Goal: Information Seeking & Learning: Check status

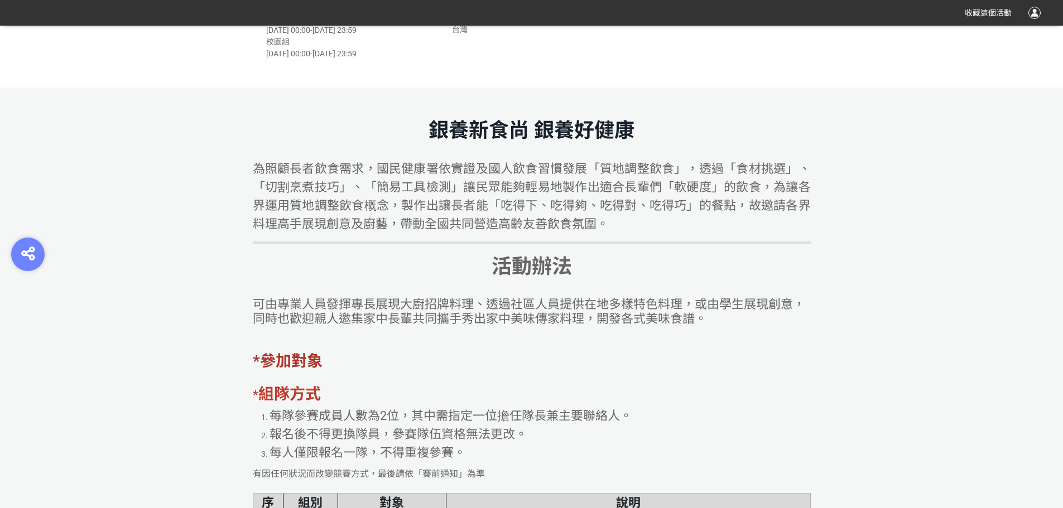
scroll to position [502, 0]
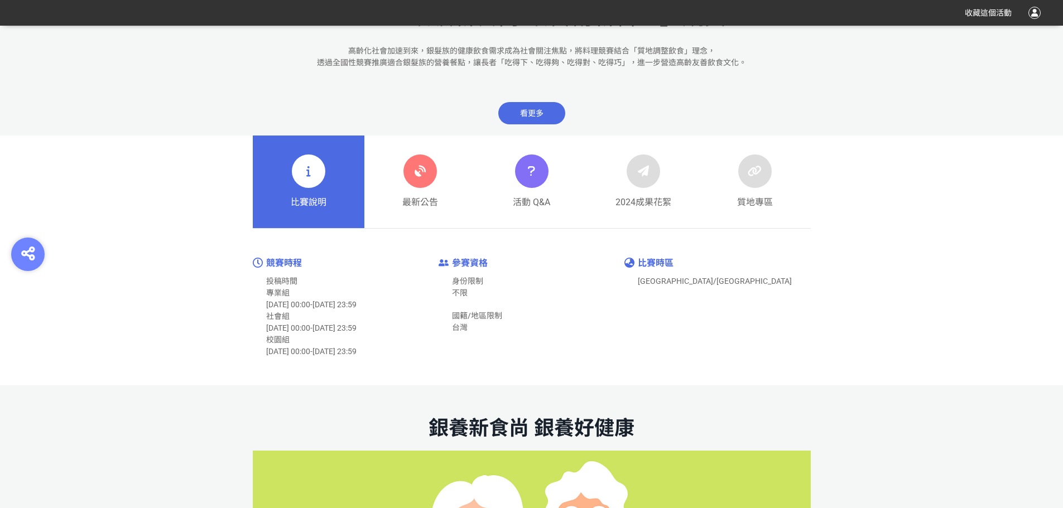
click at [356, 304] on span "[DATE] 23:59" at bounding box center [334, 304] width 44 height 9
click at [361, 334] on div "社會組 [DATE] 00:00 - [DATE] 23:59" at bounding box center [352, 345] width 172 height 23
drag, startPoint x: 365, startPoint y: 336, endPoint x: 446, endPoint y: 338, distance: 80.9
click at [365, 336] on div "校園組 [DATE] 00:00 - [DATE] 23:59" at bounding box center [352, 345] width 172 height 23
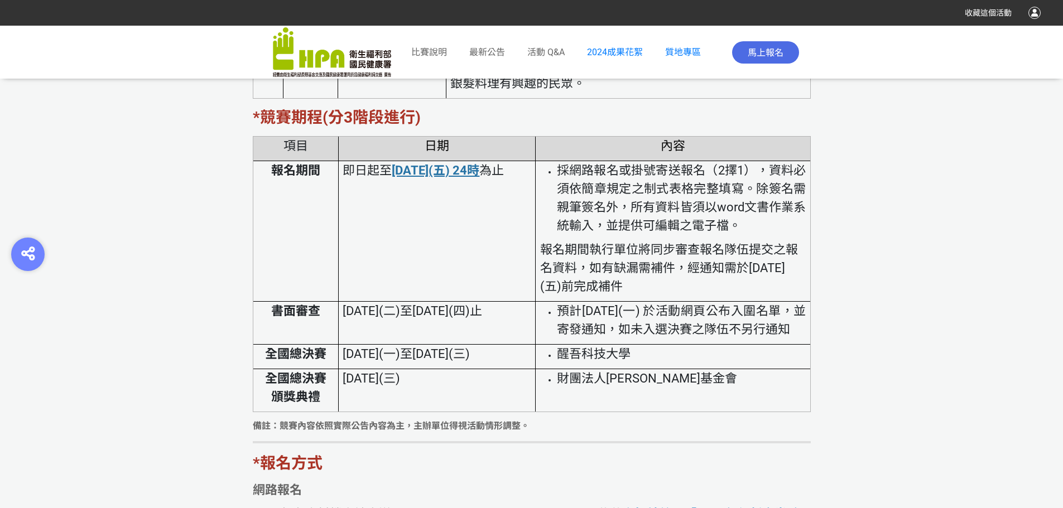
scroll to position [2287, 0]
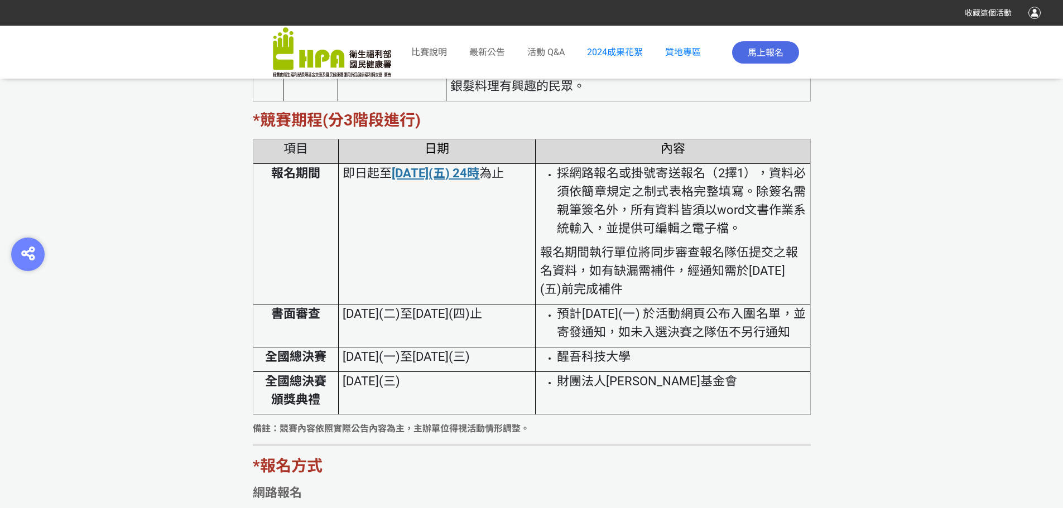
click at [482, 310] on span "[DATE](二)至[DATE](四)止" at bounding box center [412, 314] width 139 height 14
drag, startPoint x: 385, startPoint y: 375, endPoint x: 450, endPoint y: 363, distance: 66.0
click at [450, 363] on tbody "項目 日期 內容 報名期間 即日起至 [DATE](五) 24時 為止 採網路報名或掛號寄送報名（2擇1），資料必須依簡章規定之制式表格完整填寫。除簽名需親筆…" at bounding box center [531, 277] width 557 height 276
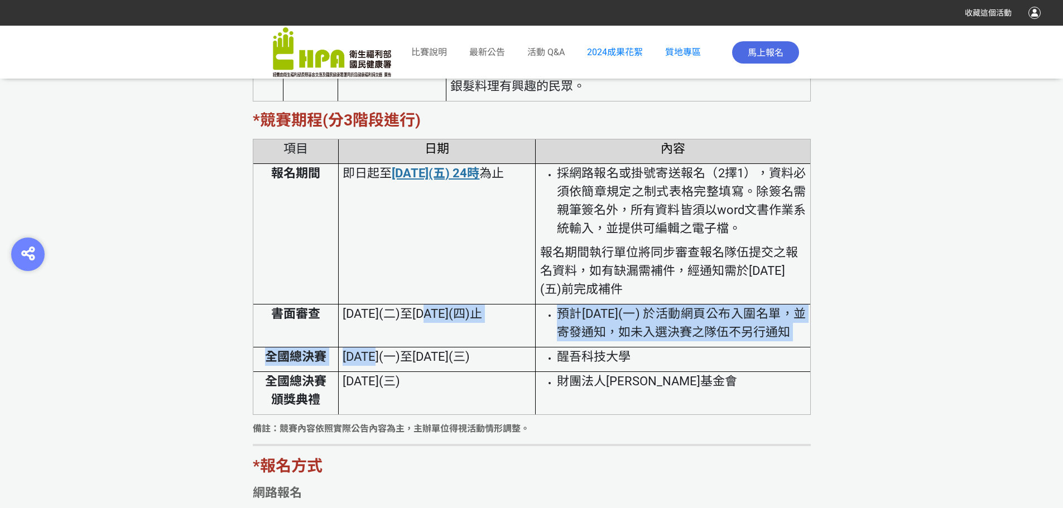
click at [538, 348] on td "預計[DATE](一) 於活動網頁公布入圍名單，並寄發通知，如未入選決賽之隊伍不另行通知" at bounding box center [673, 326] width 274 height 43
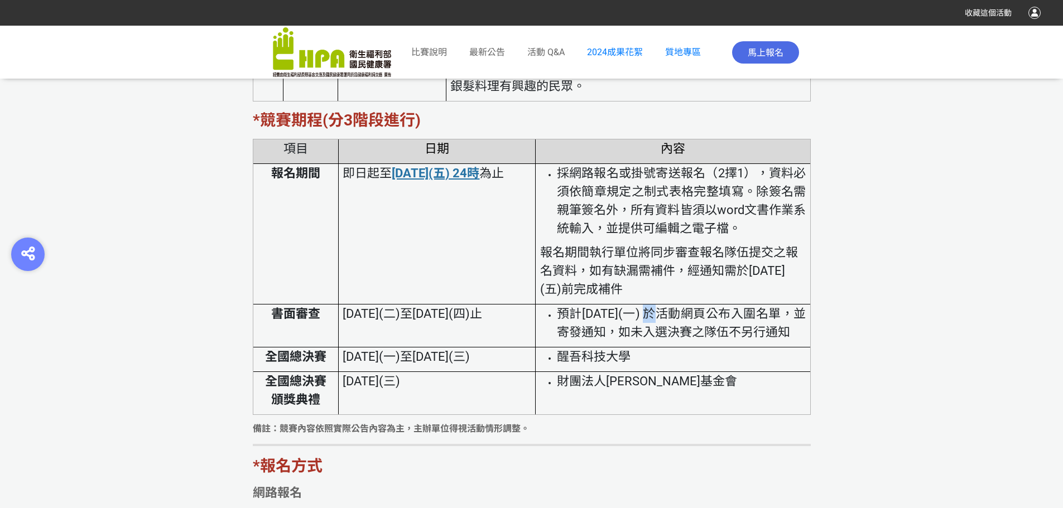
click at [676, 310] on span "預計[DATE](一) 於活動網頁公布入圍名單，並寄發通知，如未入選決賽之隊伍不另行通知" at bounding box center [681, 323] width 249 height 32
click at [705, 311] on span "預計[DATE](一) 於活動網頁公布入圍名單，並寄發通知，如未入選決賽之隊伍不另行通知" at bounding box center [681, 323] width 249 height 32
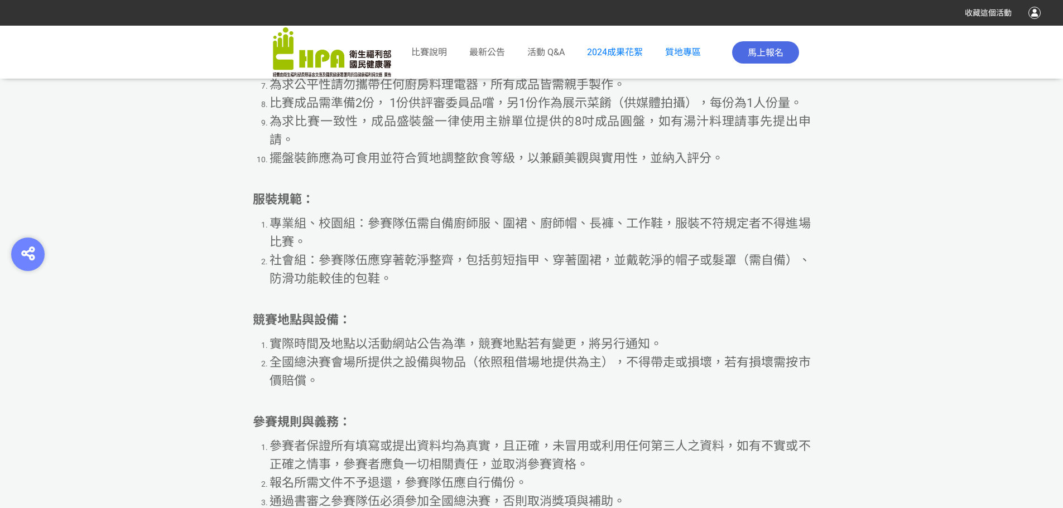
scroll to position [6081, 0]
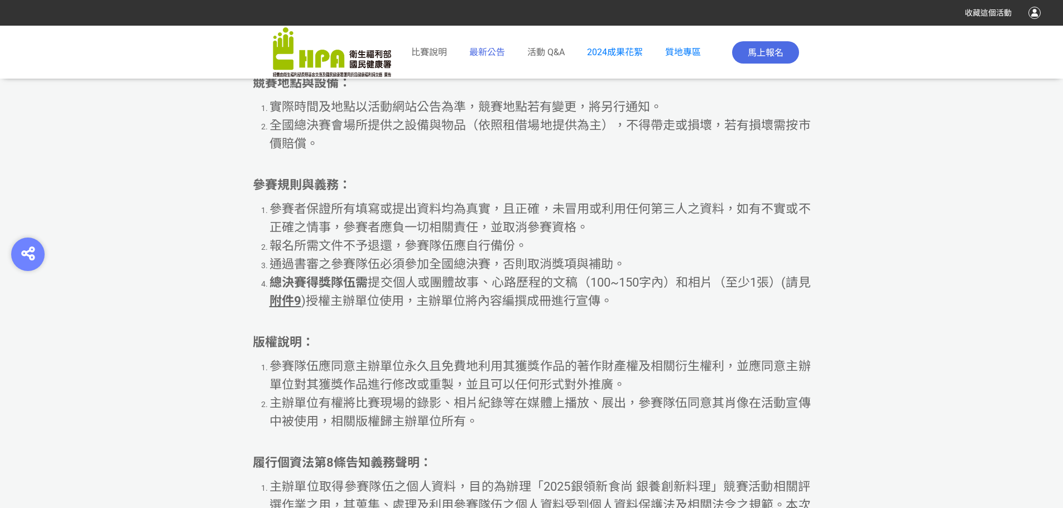
click at [483, 51] on span "最新公告" at bounding box center [487, 52] width 36 height 11
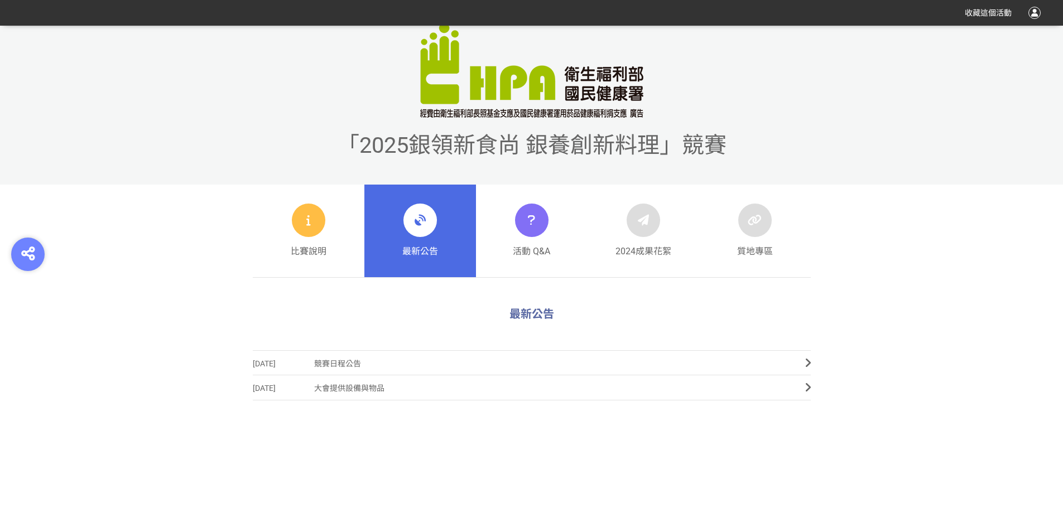
scroll to position [391, 0]
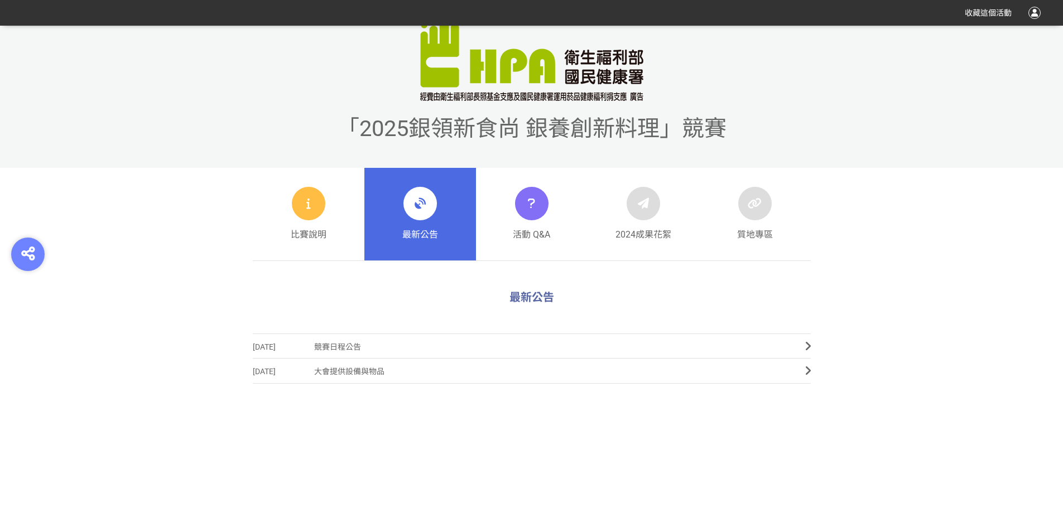
drag, startPoint x: 515, startPoint y: 294, endPoint x: 423, endPoint y: 314, distance: 94.1
click at [510, 296] on span "最新公告" at bounding box center [531, 297] width 45 height 13
click at [345, 348] on span "競賽日程公告" at bounding box center [551, 347] width 474 height 25
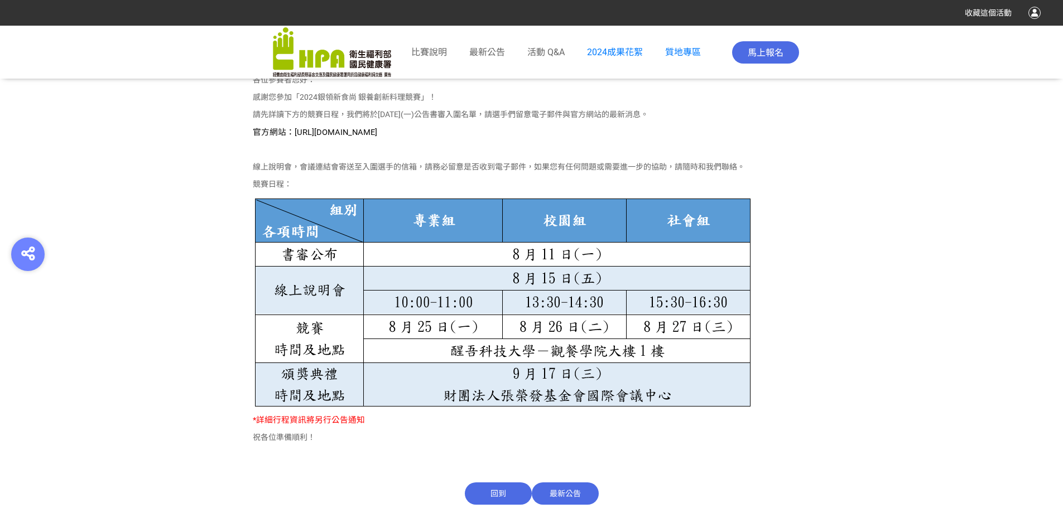
scroll to position [669, 0]
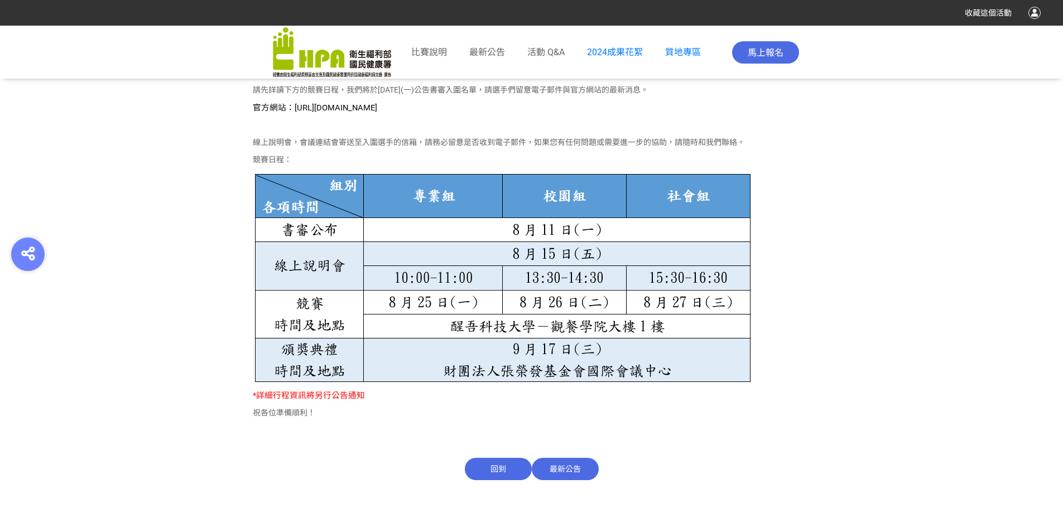
click at [594, 233] on img at bounding box center [502, 277] width 499 height 213
click at [554, 256] on img at bounding box center [502, 277] width 499 height 213
click at [860, 225] on section "競賽日程公告 發佈日期 [DATE] 各位參賽者您好： 感謝您參加「2024銀領新食尚 銀養創新料理競賽」！ 請先詳讀下方的競賽日程，我們將於[DATE](一…" at bounding box center [531, 267] width 1063 height 515
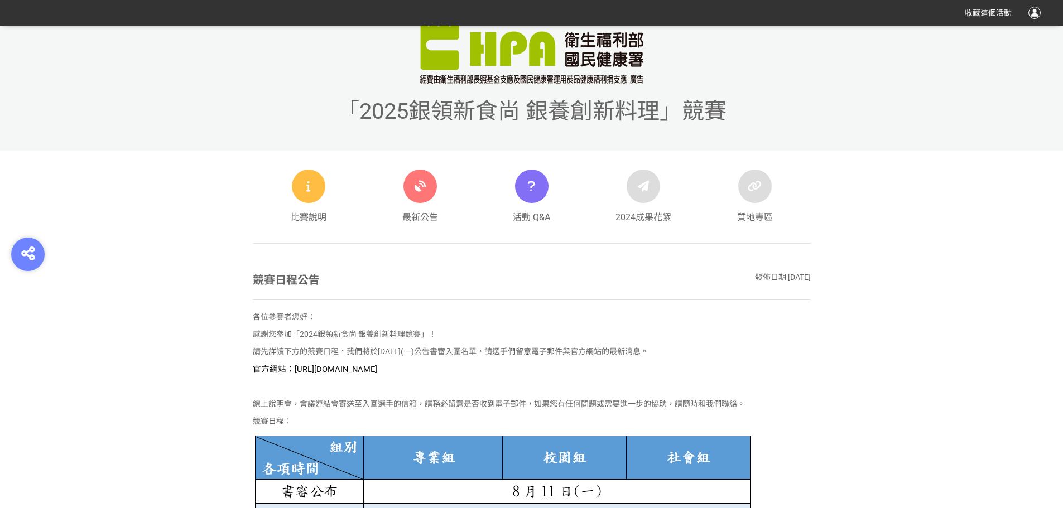
scroll to position [337, 0]
